Goal: Information Seeking & Learning: Learn about a topic

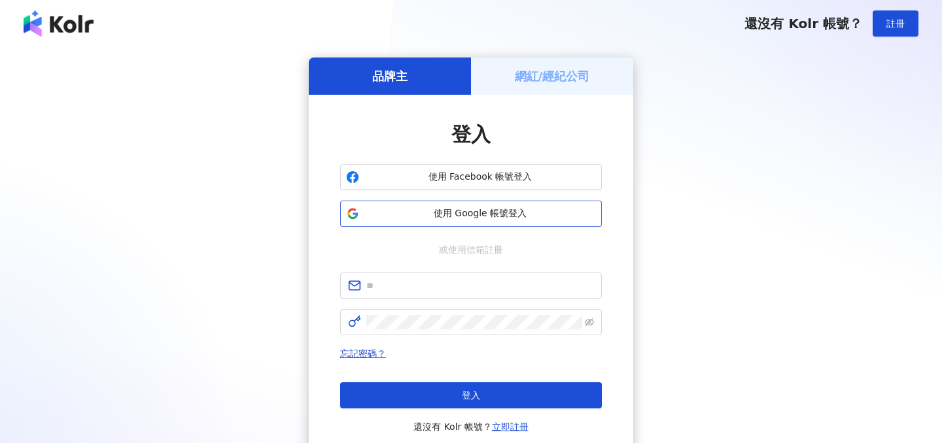
click at [484, 220] on span "使用 Google 帳號登入" at bounding box center [479, 213] width 231 height 13
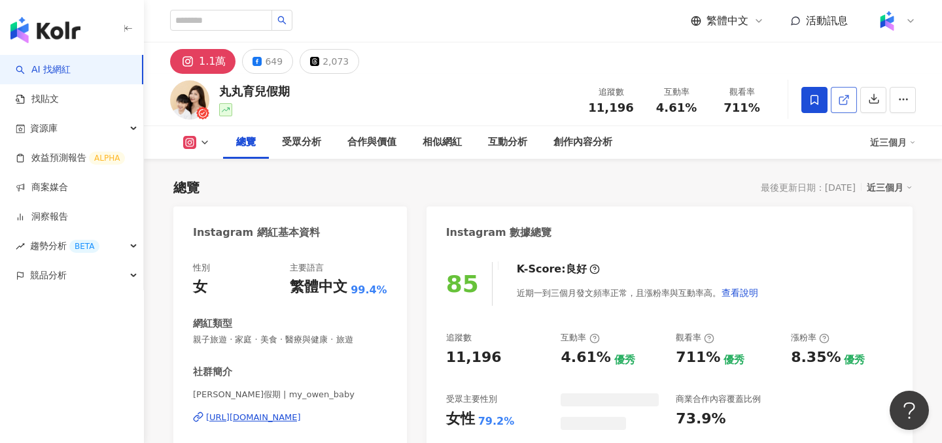
click at [842, 97] on icon at bounding box center [842, 100] width 7 height 7
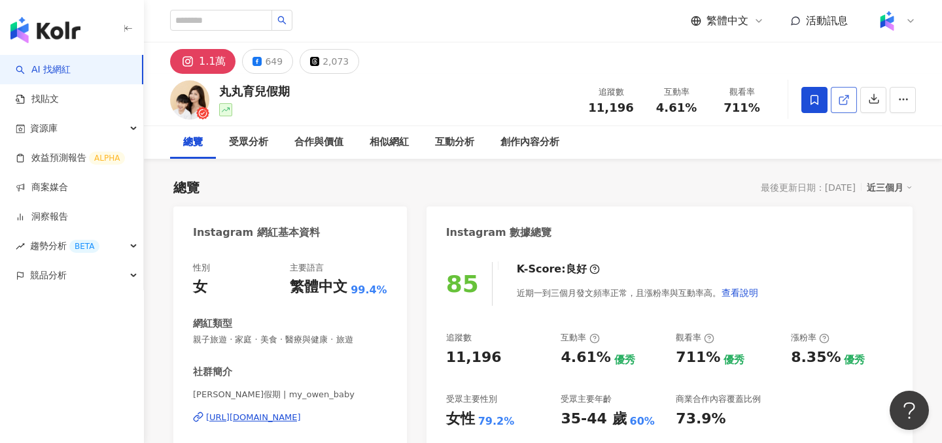
click at [839, 98] on icon at bounding box center [842, 100] width 7 height 7
